Goal: Transaction & Acquisition: Book appointment/travel/reservation

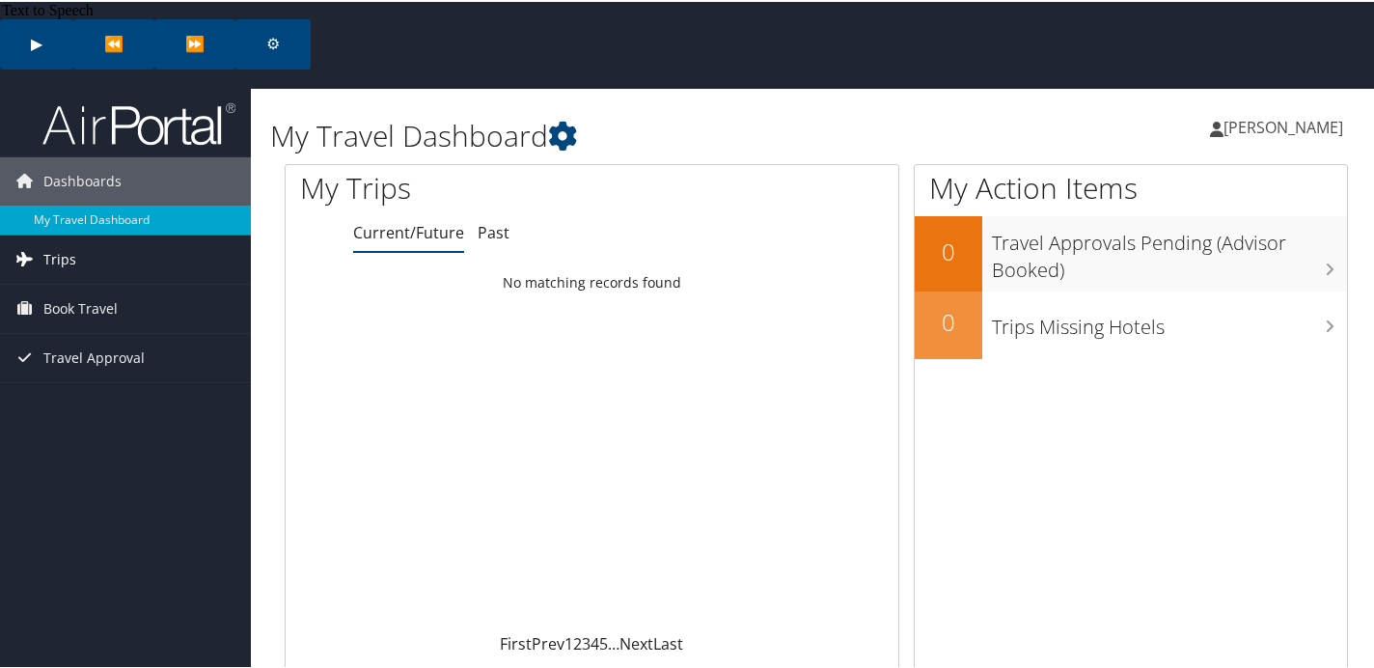
click at [63, 233] on span "Trips" at bounding box center [59, 257] width 33 height 48
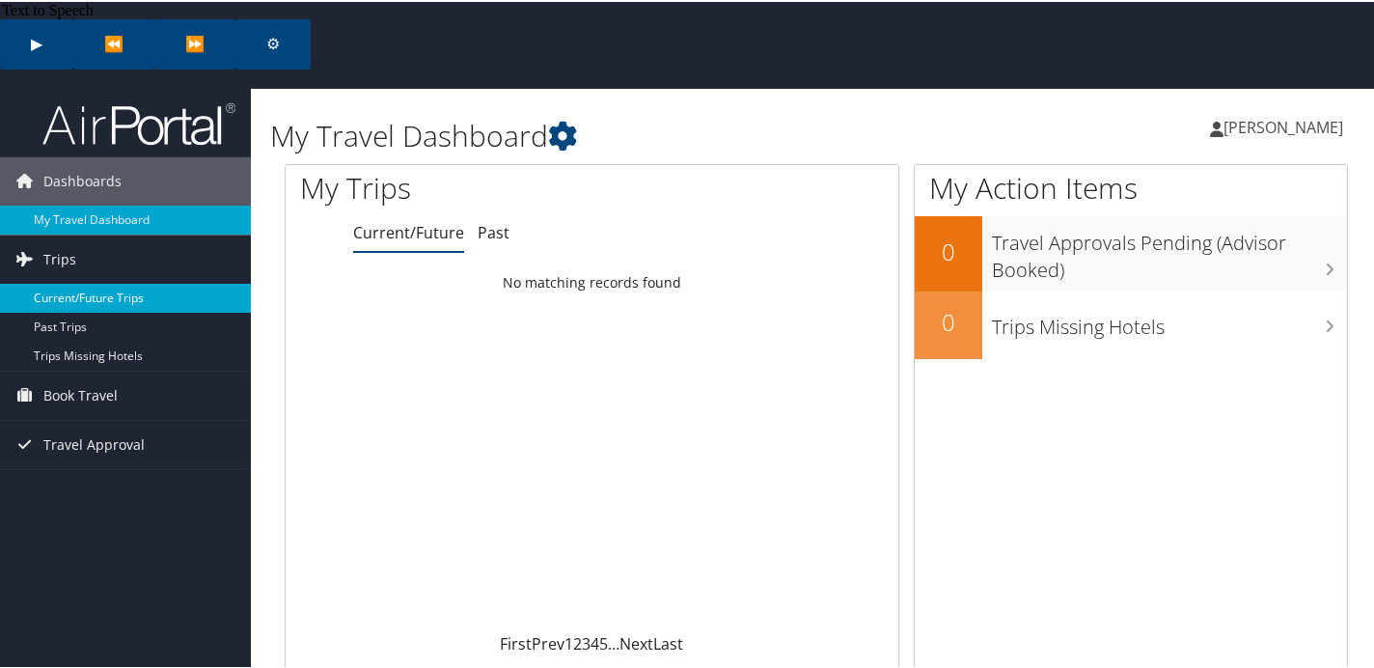
click at [100, 282] on link "Current/Future Trips" at bounding box center [125, 296] width 251 height 29
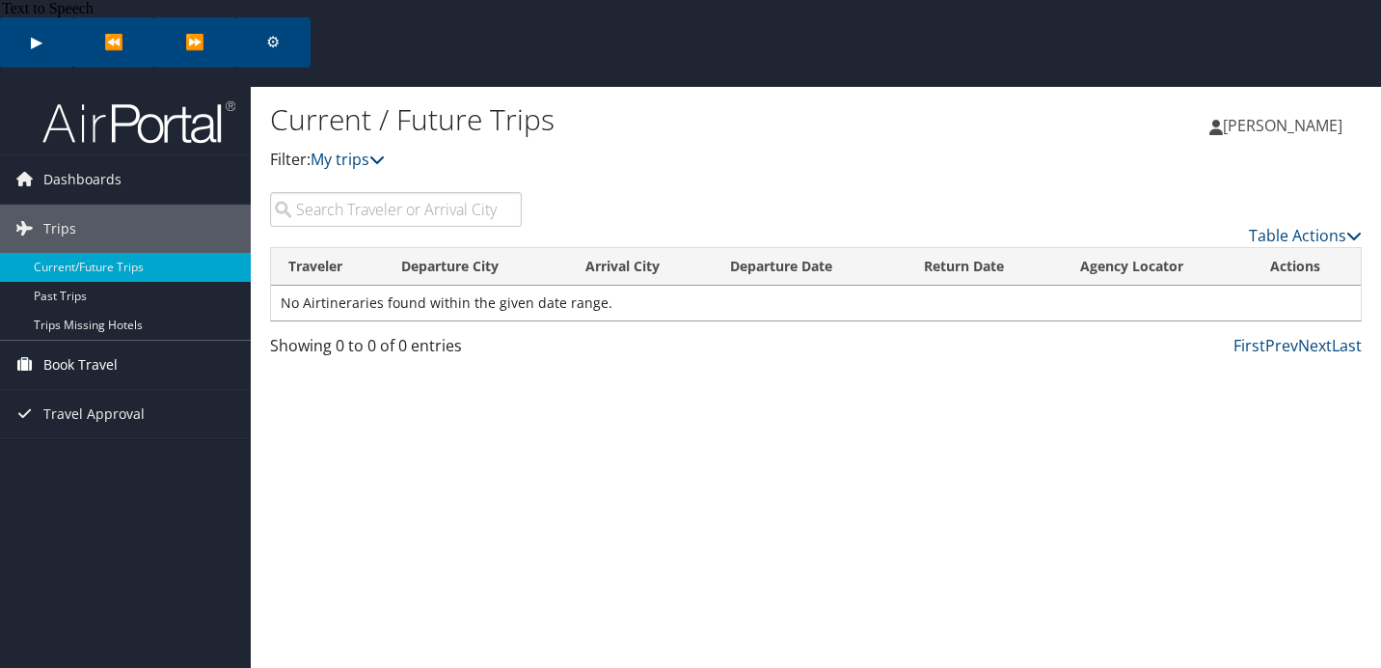
click at [89, 341] on span "Book Travel" at bounding box center [80, 365] width 74 height 48
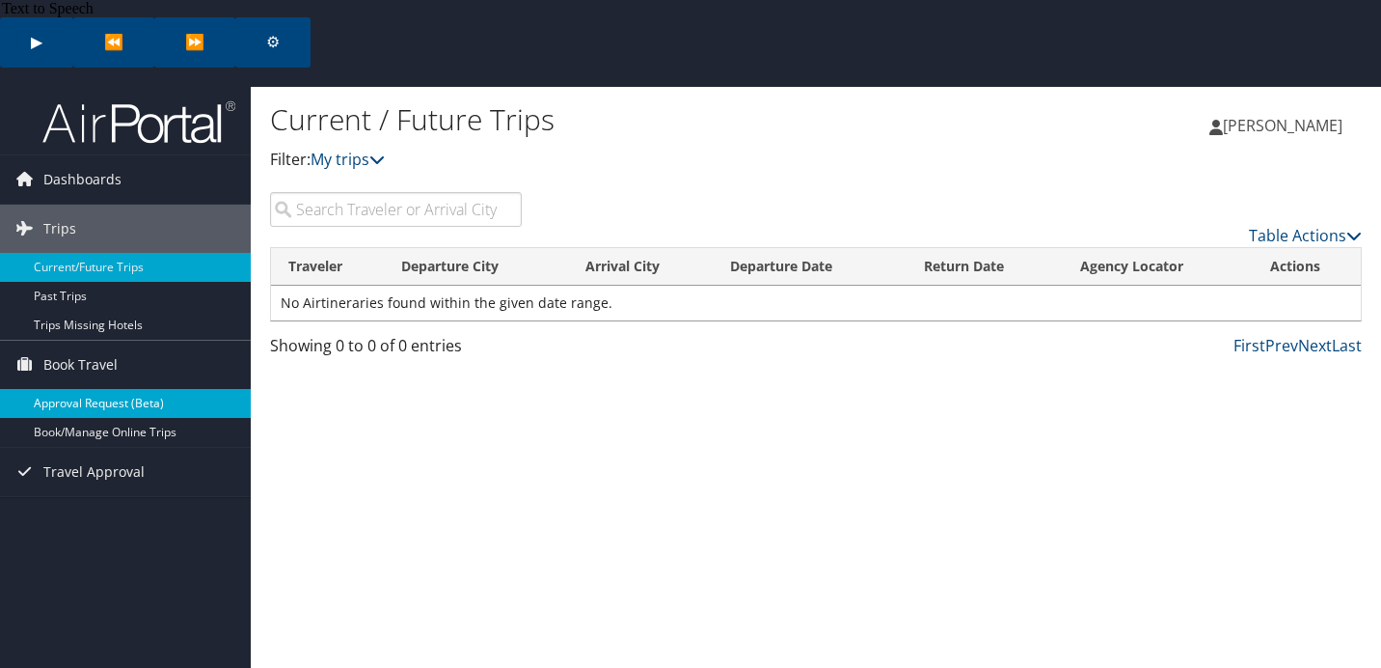
click at [121, 389] on link "Approval Request (Beta)" at bounding box center [125, 403] width 251 height 29
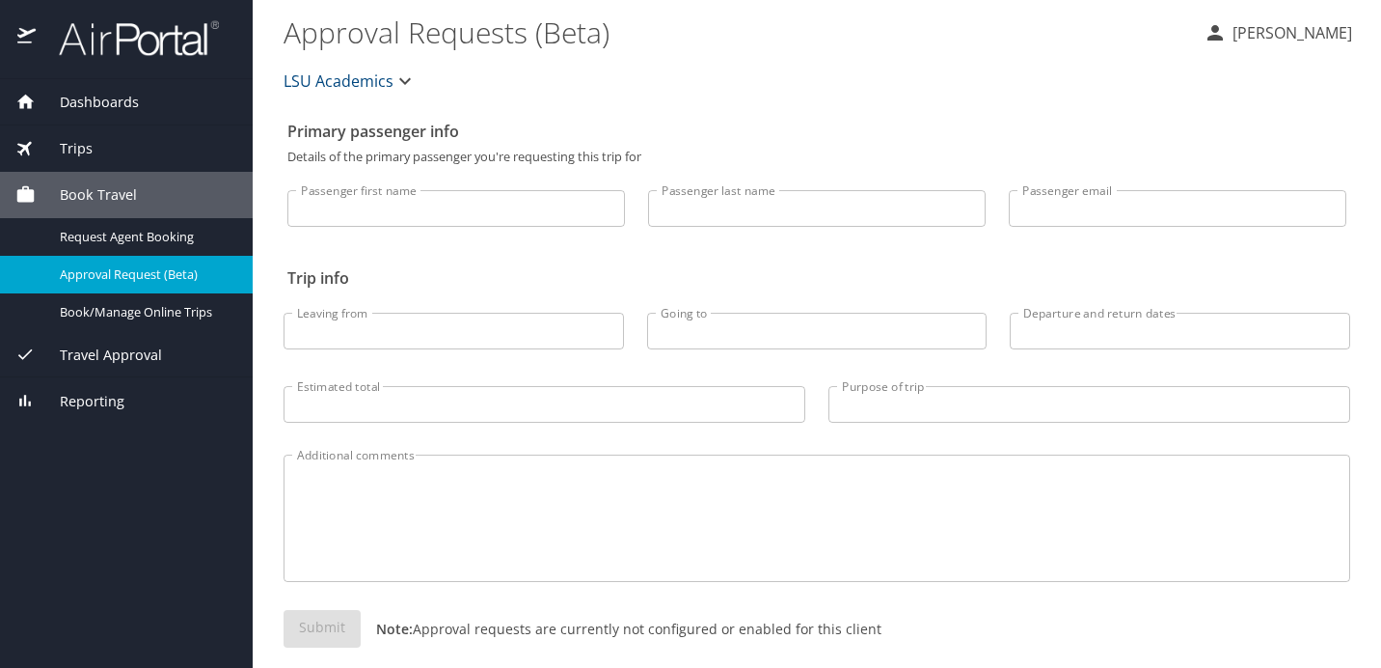
click at [402, 76] on icon "button" at bounding box center [405, 80] width 23 height 23
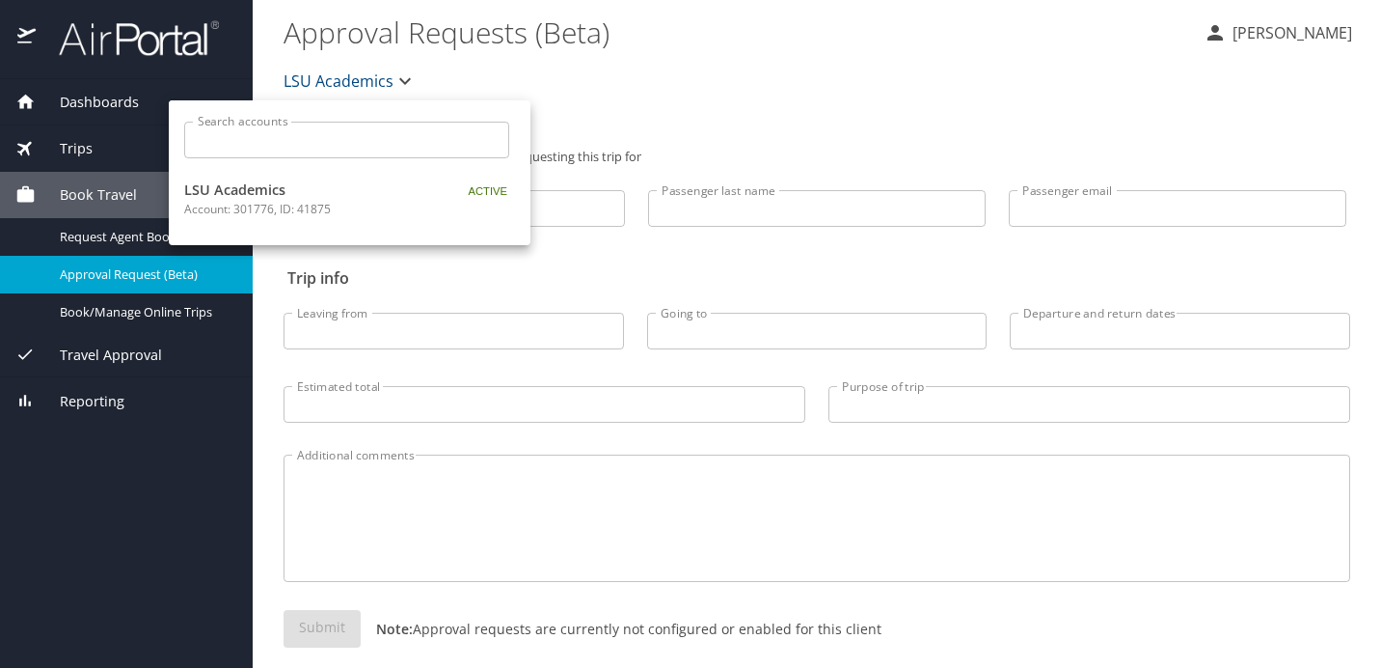
click at [748, 119] on div at bounding box center [690, 334] width 1381 height 668
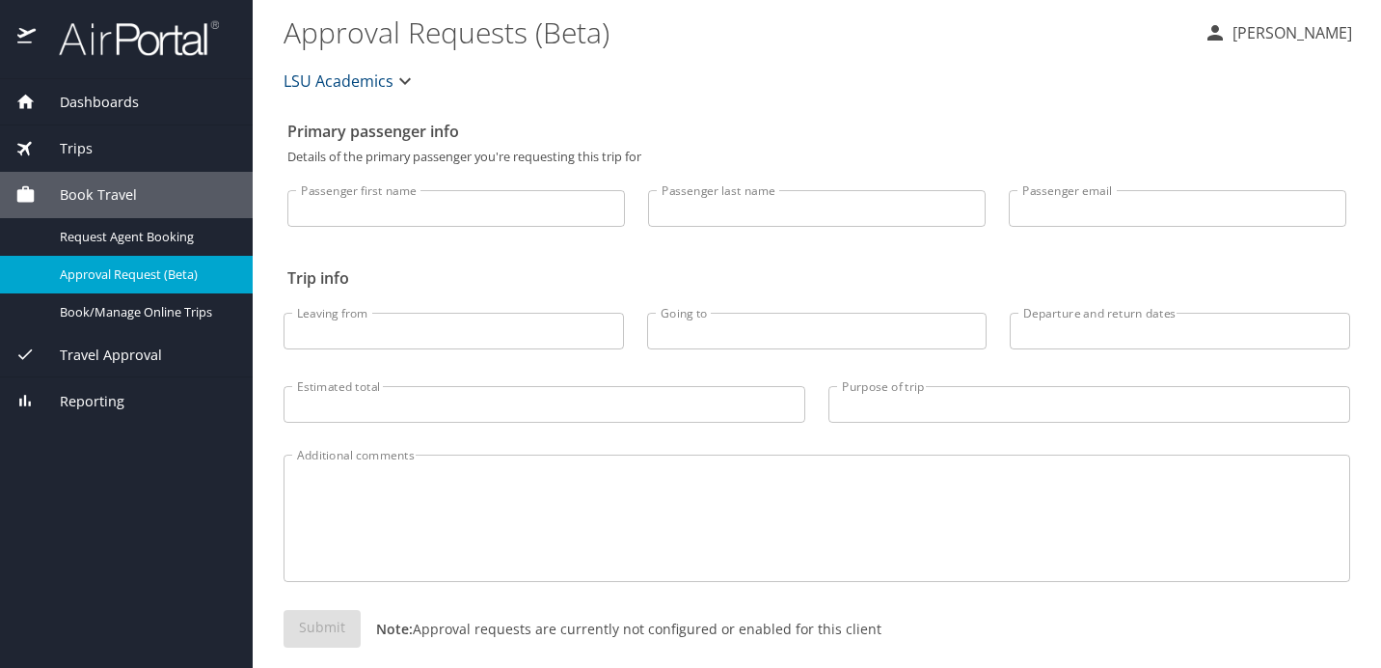
click at [748, 119] on h2 "Primary passenger info" at bounding box center [816, 131] width 1059 height 31
